Goal: Task Accomplishment & Management: Use online tool/utility

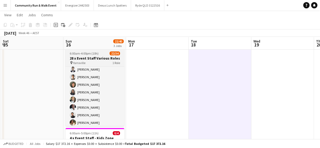
scroll to position [124, 0]
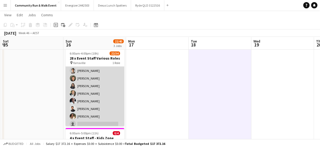
click at [106, 95] on app-card-role "Brand Ambassador Sun 10I 1A 22/34 6:00am-4:00pm (10h) Marlon Dance-Hooi Madelei…" at bounding box center [95, 77] width 59 height 270
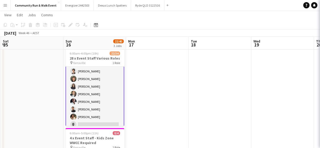
scroll to position [125, 0]
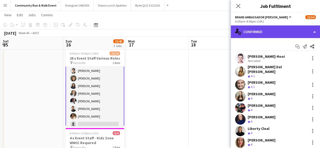
click at [239, 34] on icon "single-neutral-actions-check-2" at bounding box center [238, 32] width 6 height 6
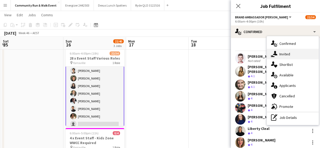
click at [281, 57] on div "single-neutral-actions-share-1 Invited" at bounding box center [293, 54] width 52 height 10
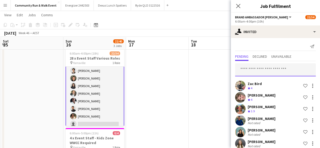
click at [254, 73] on input "text" at bounding box center [275, 69] width 81 height 13
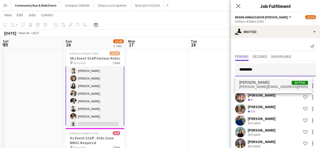
type input "********"
click at [254, 80] on mat-option "Harrison Manton Active harrison.manton@gmail.com" at bounding box center [273, 84] width 77 height 13
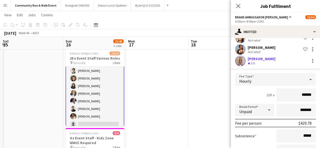
scroll to position [182, 0]
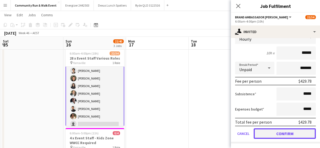
click at [290, 129] on button "Confirm" at bounding box center [285, 133] width 62 height 10
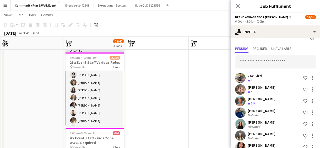
scroll to position [0, 0]
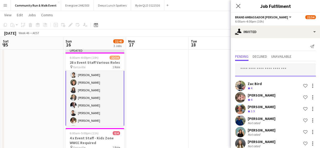
click at [253, 67] on input "text" at bounding box center [275, 69] width 81 height 13
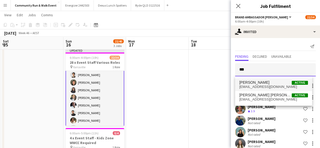
type input "***"
click at [254, 86] on span "joabarnabasdutoit@gmail.com" at bounding box center [273, 87] width 69 height 4
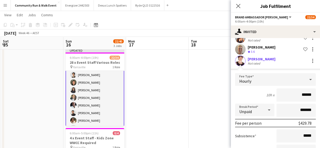
scroll to position [194, 0]
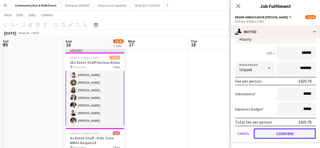
click at [292, 135] on button "Confirm" at bounding box center [285, 133] width 62 height 10
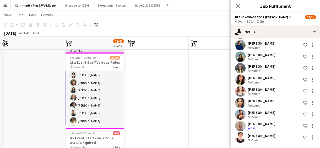
scroll to position [3, 0]
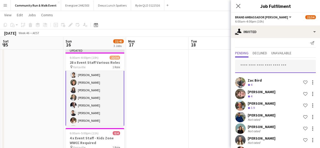
click at [265, 66] on input "text" at bounding box center [275, 66] width 81 height 13
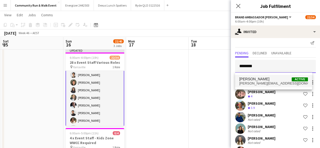
type input "********"
click at [262, 78] on span "Mandilla Auge" at bounding box center [254, 79] width 30 height 4
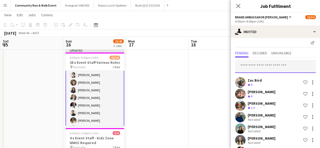
scroll to position [0, 0]
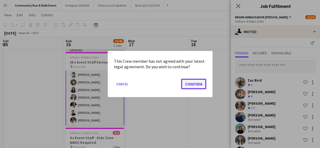
click at [188, 81] on button "Confirm" at bounding box center [193, 84] width 25 height 10
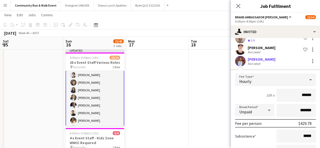
scroll to position [205, 0]
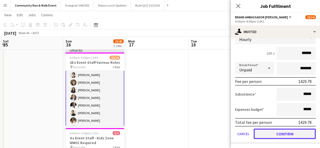
click at [291, 137] on button "Confirm" at bounding box center [285, 133] width 62 height 10
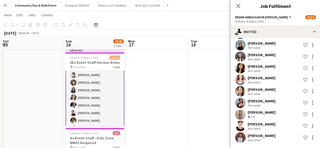
scroll to position [86, 0]
click at [202, 92] on app-date-cell at bounding box center [220, 99] width 63 height 207
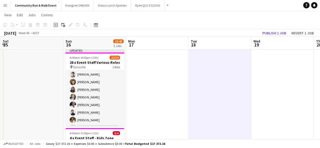
scroll to position [124, 0]
click at [269, 33] on button "Publish 1 job" at bounding box center [274, 33] width 28 height 7
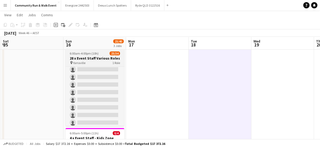
scroll to position [0, 0]
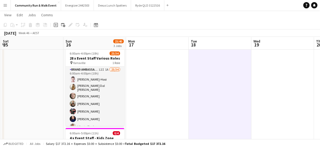
click at [4, 6] on app-icon "Menu" at bounding box center [5, 5] width 4 height 4
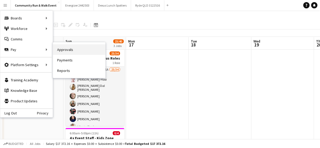
click at [60, 46] on link "Approvals" at bounding box center [79, 49] width 52 height 10
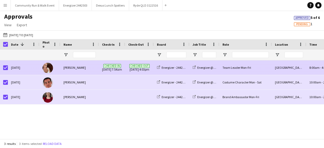
click at [237, 66] on div "Team Leader Mon-Fri" at bounding box center [245, 67] width 52 height 14
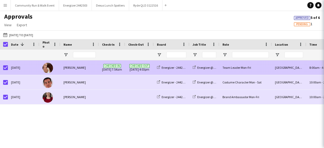
click at [237, 66] on div "Team Leader Mon-Fri" at bounding box center [245, 67] width 52 height 14
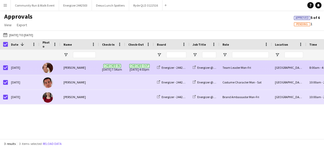
click at [237, 66] on div "Team Leader Mon-Fri" at bounding box center [245, 67] width 52 height 14
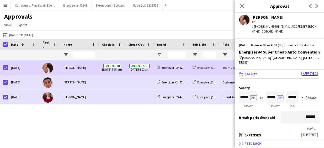
click at [277, 143] on mat-panel-title "bubble-pencil Feedback" at bounding box center [278, 143] width 87 height 5
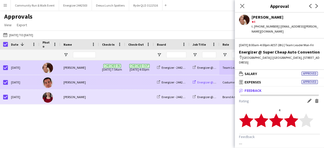
click at [213, 80] on span "Energizer @ Super Cheap Auto Convention" at bounding box center [225, 82] width 56 height 4
click at [148, 84] on span at bounding box center [139, 82] width 22 height 14
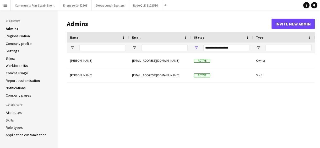
click at [6, 7] on app-icon "Menu" at bounding box center [5, 5] width 4 height 4
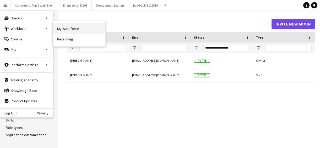
click at [71, 33] on link "My Workforce" at bounding box center [79, 28] width 52 height 10
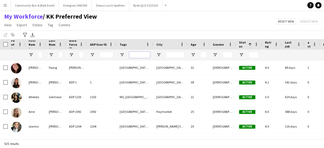
click at [133, 55] on input "Tags Filter Input" at bounding box center [139, 55] width 21 height 6
type input "***"
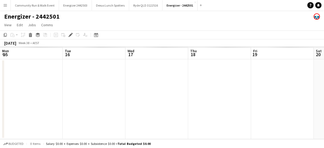
scroll to position [0, 180]
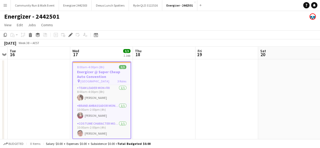
click at [3, 8] on button "Menu" at bounding box center [5, 5] width 10 height 10
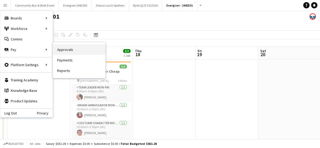
click at [79, 52] on link "Approvals" at bounding box center [79, 49] width 52 height 10
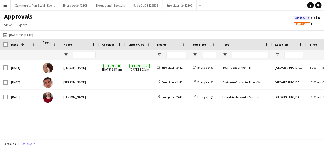
click at [300, 24] on span "Pending" at bounding box center [302, 24] width 12 height 3
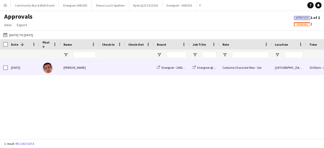
click at [226, 64] on div "Costume Character Mon - Sat" at bounding box center [245, 67] width 52 height 14
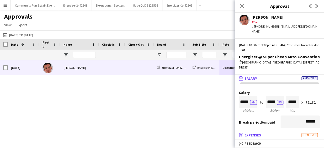
click at [280, 135] on mat-panel-title "receipt Expenses Pending" at bounding box center [278, 135] width 87 height 5
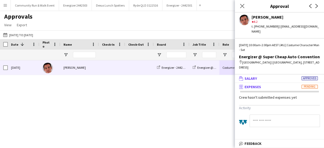
click at [290, 81] on mat-expansion-panel-header "wallet Salary Approved" at bounding box center [279, 78] width 89 height 8
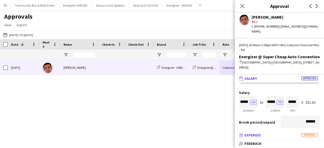
click at [291, 135] on mat-panel-title "receipt Expenses Pending" at bounding box center [278, 135] width 87 height 5
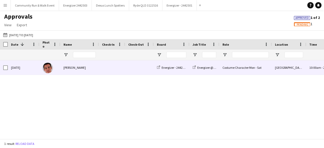
click at [124, 64] on div at bounding box center [112, 67] width 26 height 14
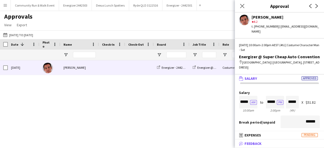
click at [275, 144] on mat-panel-title "bubble-pencil Feedback" at bounding box center [278, 143] width 87 height 5
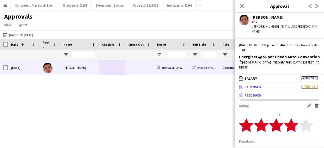
click at [286, 85] on mat-panel-title "receipt Expenses Pending" at bounding box center [278, 86] width 87 height 5
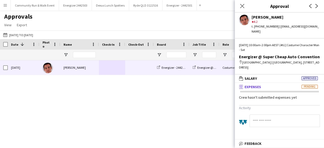
click at [160, 21] on div "Approvals View Customise view Customise filters Reset Filters Reset View Reset …" at bounding box center [162, 22] width 324 height 18
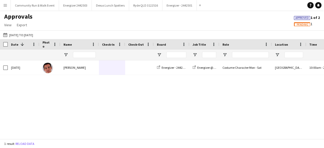
click at [300, 27] on div "Approved 1 of 2 Pending 1" at bounding box center [306, 21] width 34 height 13
click at [299, 25] on span "Pending" at bounding box center [302, 24] width 12 height 3
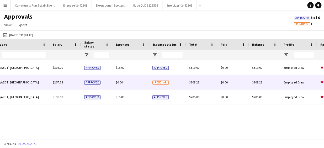
click at [138, 86] on div "$0.00" at bounding box center [130, 82] width 37 height 14
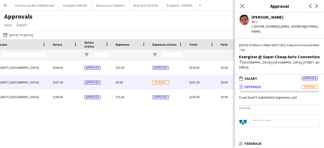
click at [286, 89] on mat-panel-title "receipt Expenses Pending" at bounding box center [278, 86] width 87 height 5
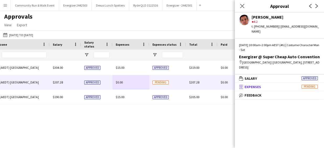
click at [286, 89] on mat-panel-title "receipt Expenses Pending" at bounding box center [278, 86] width 87 height 5
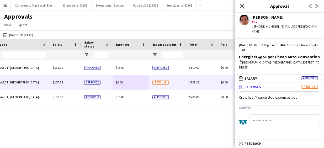
click at [242, 5] on icon "Close pop-in" at bounding box center [241, 5] width 5 height 5
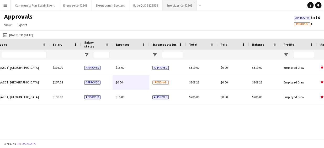
click at [169, 5] on button "Energizer - 2442501 Close" at bounding box center [179, 5] width 34 height 10
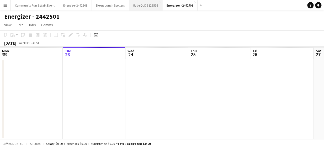
click at [143, 8] on button "Ryde QLD 3122516 Close" at bounding box center [145, 5] width 33 height 10
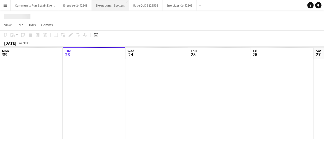
click at [111, 9] on button "Dexus Lunch Spotters Close" at bounding box center [110, 5] width 37 height 10
click at [73, 7] on button "Energizer 2442503 Close" at bounding box center [75, 5] width 33 height 10
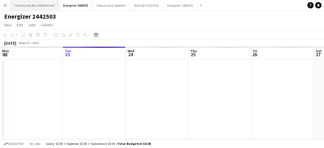
click at [35, 6] on button "Community Run & Walk Event Close" at bounding box center [35, 5] width 48 height 10
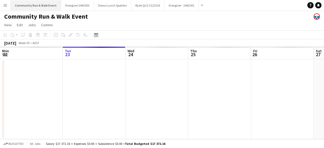
click at [35, 6] on button "Community Run & Walk Event Close" at bounding box center [36, 5] width 50 height 10
click at [3, 6] on button "Menu" at bounding box center [5, 5] width 10 height 10
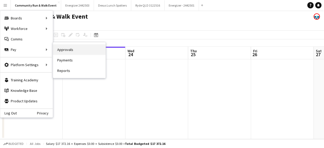
click at [83, 53] on link "Approvals" at bounding box center [79, 49] width 52 height 10
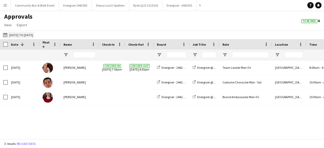
click at [19, 34] on button "08-09-2025 to 21-09-2025 08-09-2025 to 21-09-2025" at bounding box center [18, 35] width 32 height 6
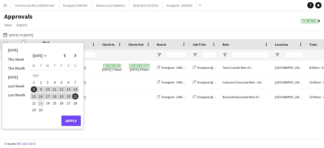
click at [160, 28] on div "Approvals View Customise view Customise filters Reset Filters Reset View Reset …" at bounding box center [162, 22] width 324 height 18
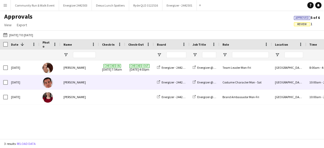
click at [87, 83] on div "[PERSON_NAME]" at bounding box center [79, 82] width 39 height 14
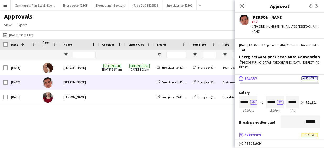
click at [308, 134] on span "Review" at bounding box center [309, 135] width 16 height 4
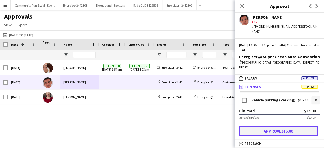
click at [285, 132] on button "Approve $15.00" at bounding box center [278, 131] width 79 height 10
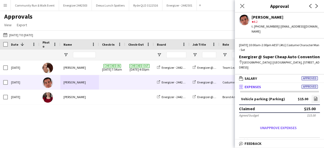
click at [2, 7] on button "Menu" at bounding box center [5, 5] width 10 height 10
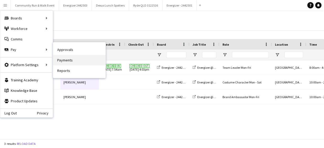
click at [59, 58] on link "Payments" at bounding box center [79, 60] width 52 height 10
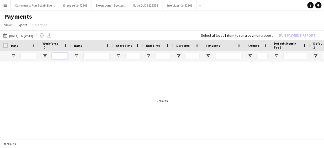
click at [59, 58] on input "Workforce ID Filter Input" at bounding box center [60, 56] width 16 height 6
click at [34, 37] on button "[DATE] to [DATE] [DATE] to [DATE]" at bounding box center [18, 35] width 32 height 6
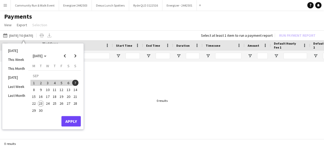
click at [33, 90] on span "8" at bounding box center [34, 89] width 6 height 6
click at [77, 99] on button "21" at bounding box center [75, 96] width 7 height 7
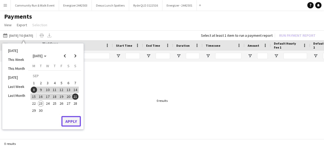
click at [72, 122] on button "Apply" at bounding box center [70, 121] width 19 height 10
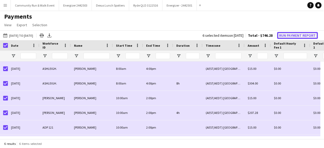
click at [286, 34] on button "Run Payment Report" at bounding box center [297, 35] width 41 height 7
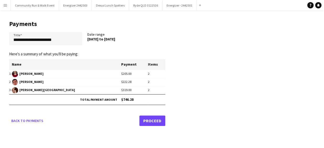
click at [155, 124] on link "Proceed" at bounding box center [152, 120] width 26 height 10
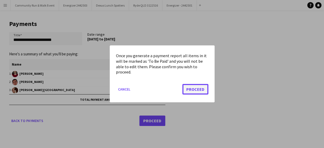
click at [190, 89] on button "Proceed" at bounding box center [195, 89] width 26 height 10
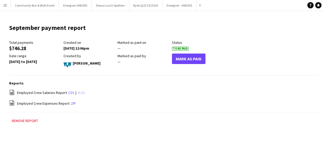
click at [80, 92] on link "xlsx" at bounding box center [81, 92] width 7 height 5
click at [71, 102] on link "zip" at bounding box center [73, 103] width 5 height 5
